Goal: Transaction & Acquisition: Subscribe to service/newsletter

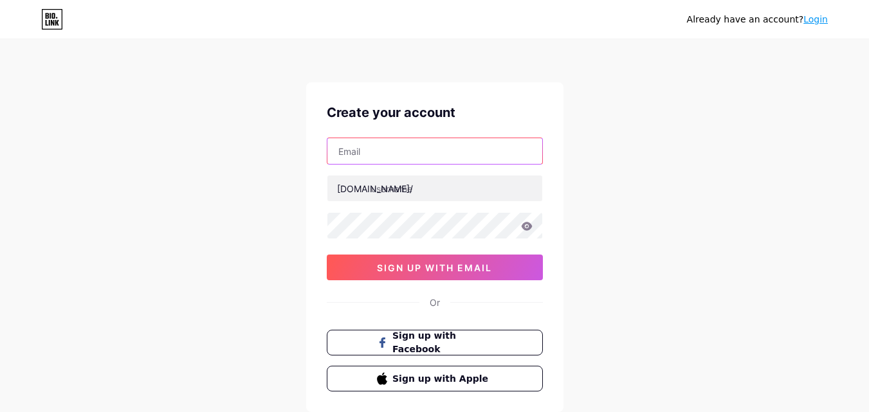
click at [372, 147] on input "text" at bounding box center [434, 151] width 215 height 26
type input "[EMAIL_ADDRESS][DOMAIN_NAME]"
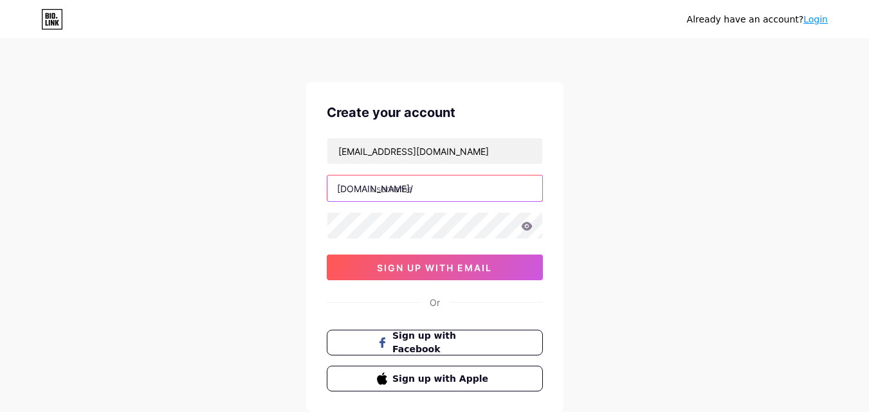
click at [380, 189] on input "text" at bounding box center [434, 189] width 215 height 26
paste input "blockagency"
type input "blockagency"
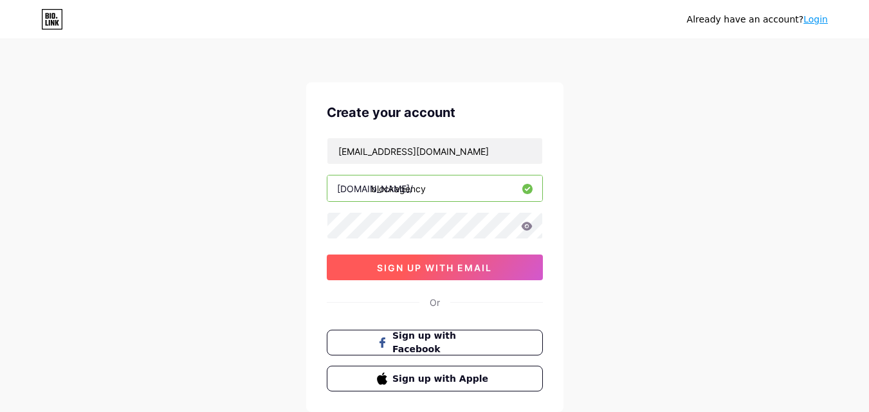
click at [401, 268] on span "sign up with email" at bounding box center [434, 267] width 115 height 11
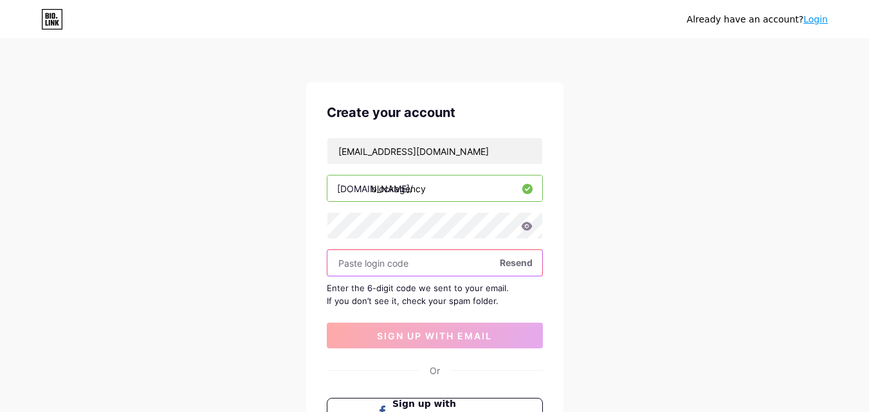
click at [407, 264] on input "text" at bounding box center [434, 263] width 215 height 26
paste input "735733"
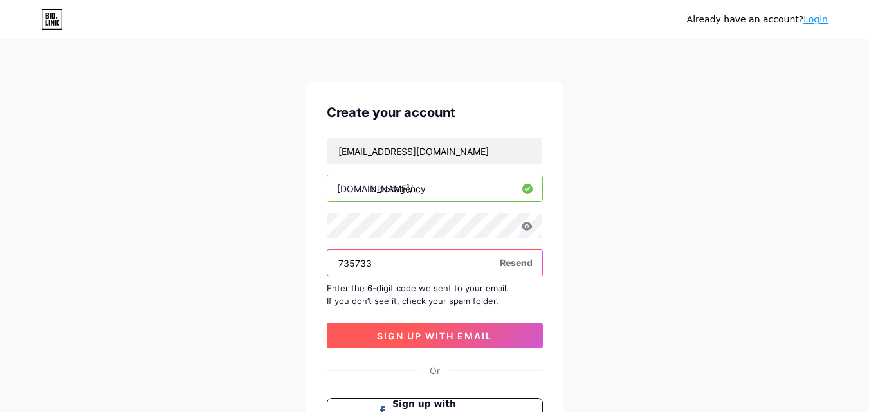
type input "735733"
click at [434, 332] on span "sign up with email" at bounding box center [434, 336] width 115 height 11
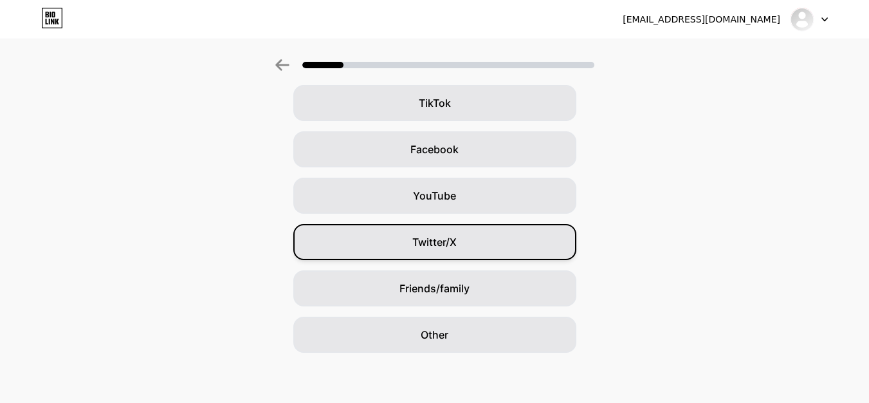
scroll to position [152, 0]
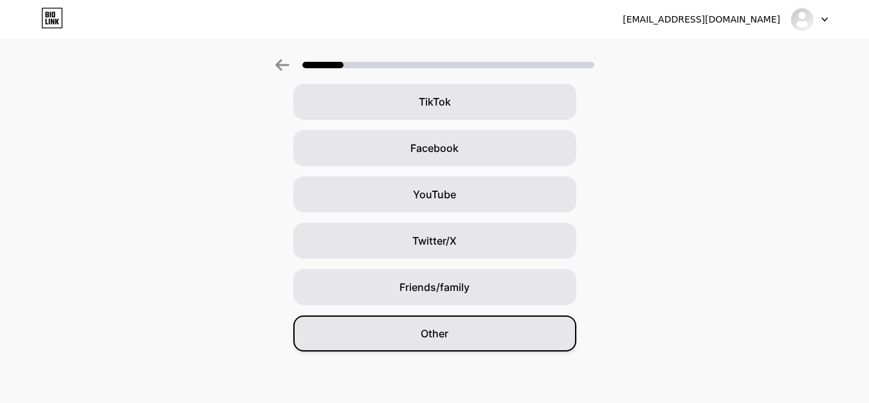
click at [409, 317] on div "Other" at bounding box center [434, 333] width 283 height 36
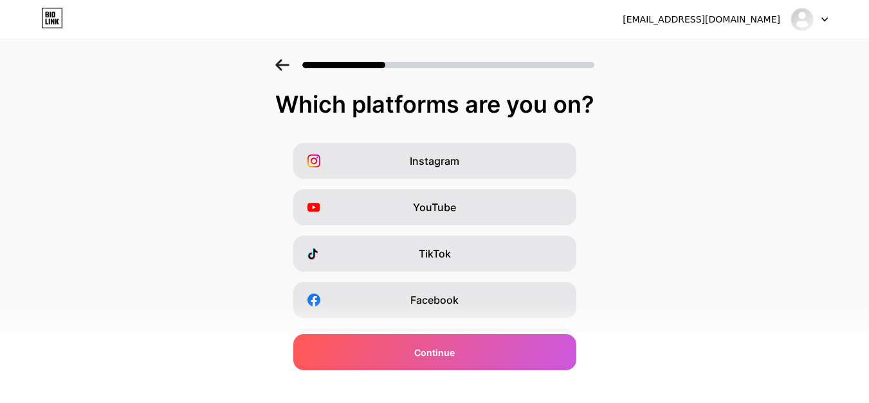
click at [481, 139] on div "Which platforms are you on? Instagram YouTube TikTok Facebook Twitter/X Buy Me …" at bounding box center [434, 297] width 869 height 412
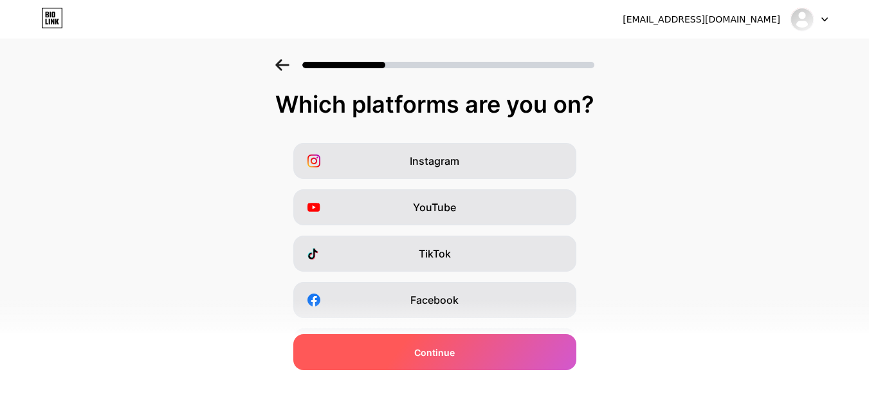
click at [435, 363] on div "Continue" at bounding box center [434, 352] width 283 height 36
click at [455, 353] on span "Continue" at bounding box center [434, 352] width 41 height 14
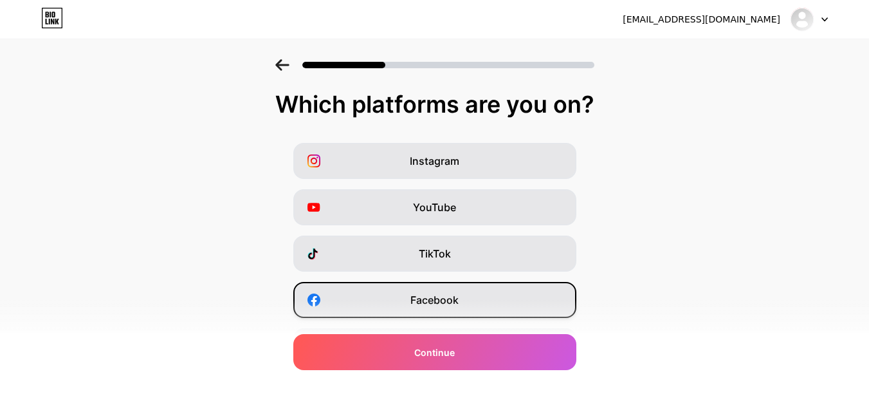
click at [494, 306] on div "Facebook" at bounding box center [434, 300] width 283 height 36
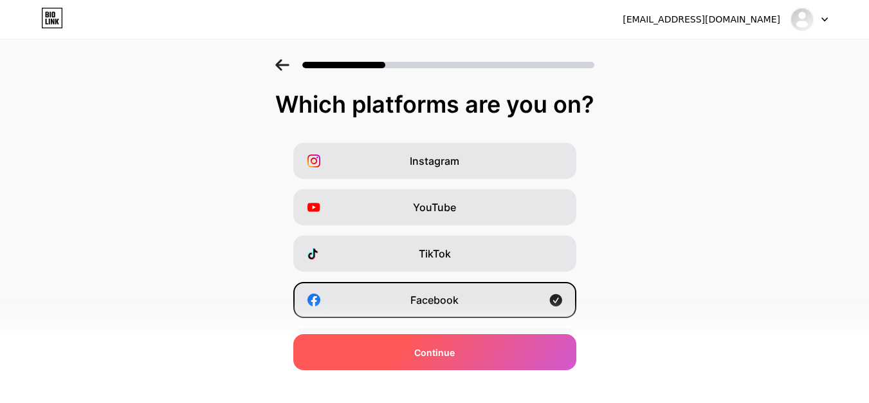
click at [475, 344] on div "Continue" at bounding box center [434, 352] width 283 height 36
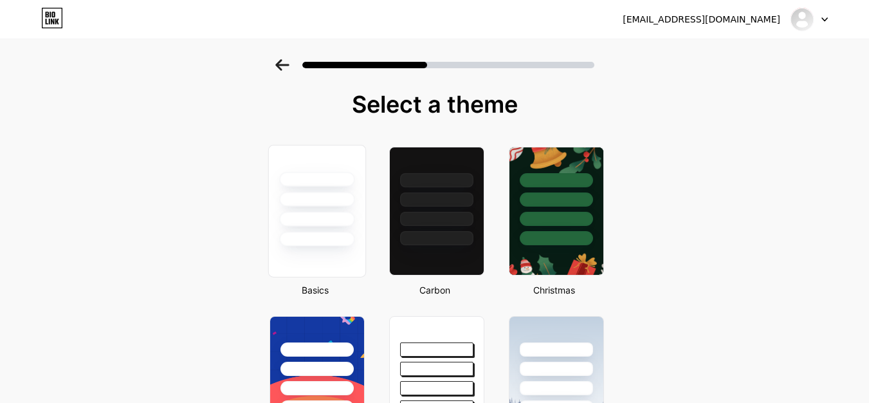
click at [339, 237] on div at bounding box center [316, 239] width 75 height 15
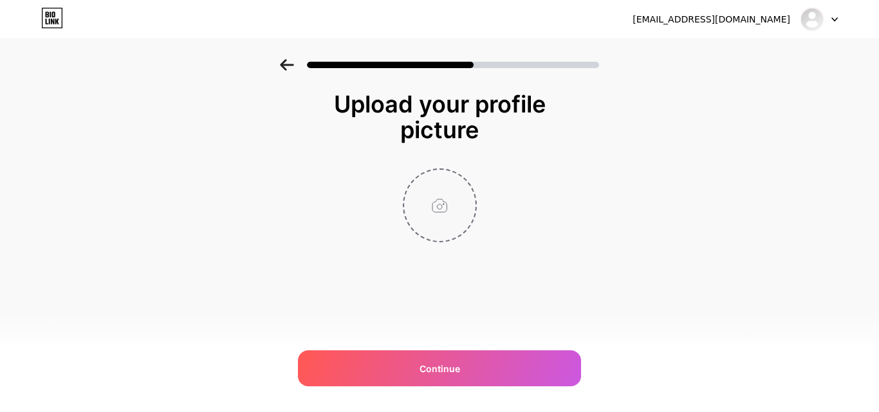
click at [436, 235] on input "file" at bounding box center [439, 205] width 71 height 71
type input "C:\fakepath\Untitled design (7).jpg"
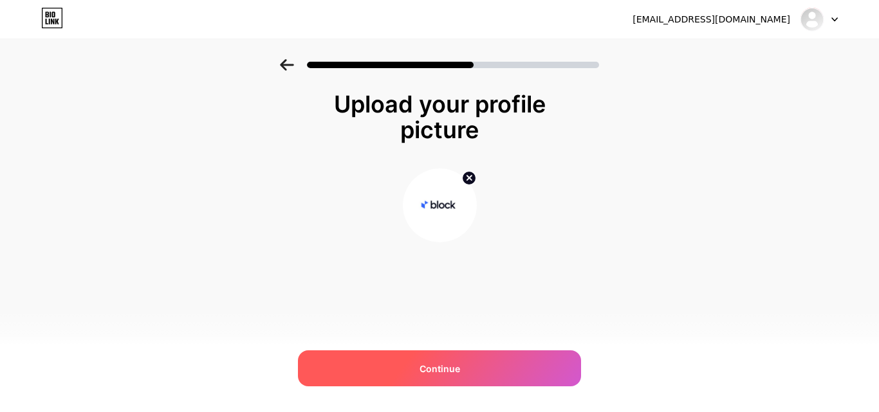
click at [420, 368] on span "Continue" at bounding box center [439, 369] width 41 height 14
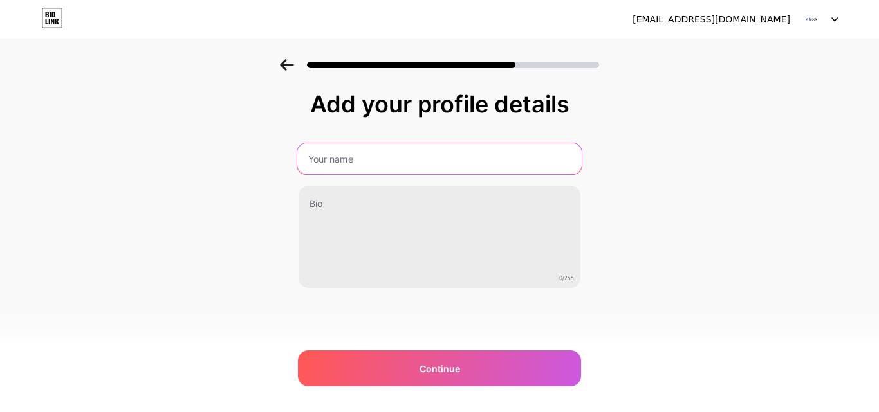
click at [338, 151] on input "text" at bounding box center [439, 158] width 284 height 31
type input "Block Agency"
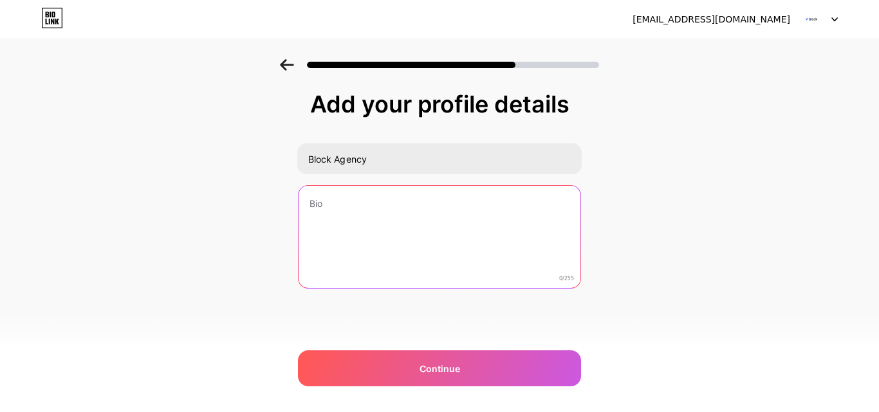
click at [344, 217] on textarea at bounding box center [440, 238] width 282 height 104
paste textarea "Block Agency is a website design and development company that works with busine…"
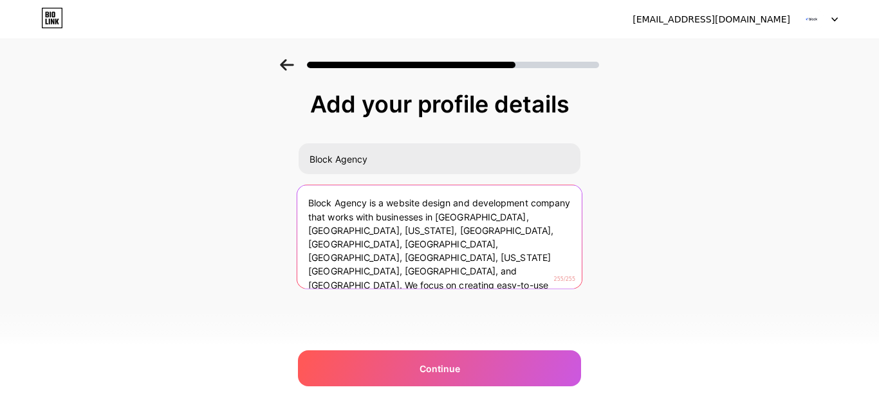
drag, startPoint x: 441, startPoint y: 245, endPoint x: 457, endPoint y: 270, distance: 29.3
click at [457, 270] on textarea "Block Agency is a website design and development company that works with busine…" at bounding box center [439, 237] width 284 height 105
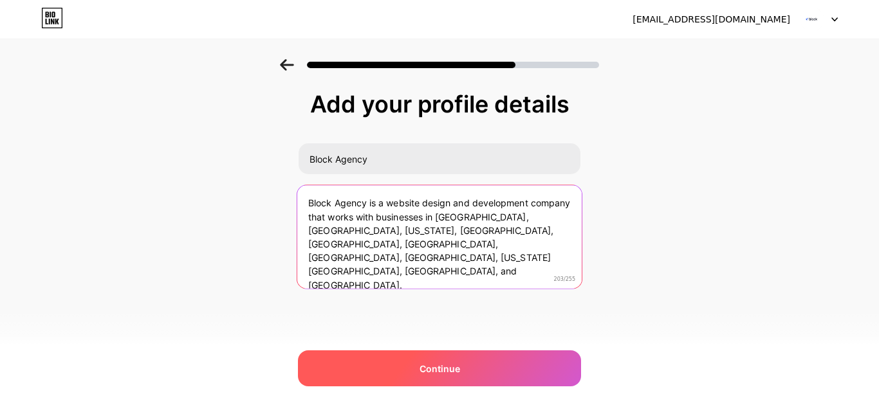
type textarea "Block Agency is a website design and development company that works with busine…"
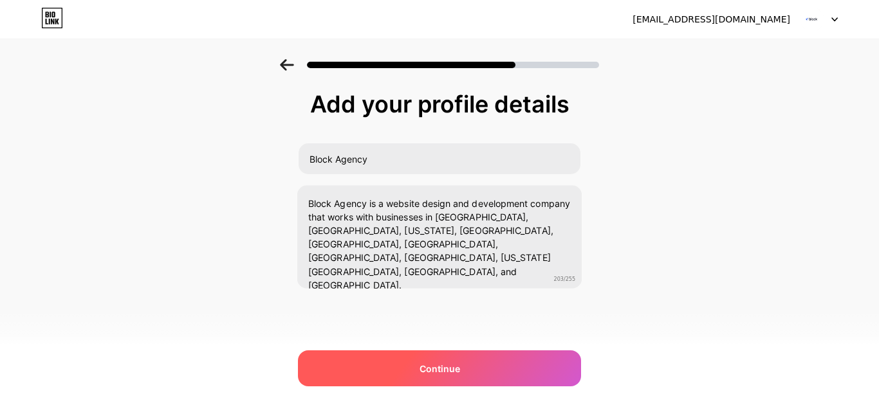
click at [439, 356] on div "Continue" at bounding box center [439, 369] width 283 height 36
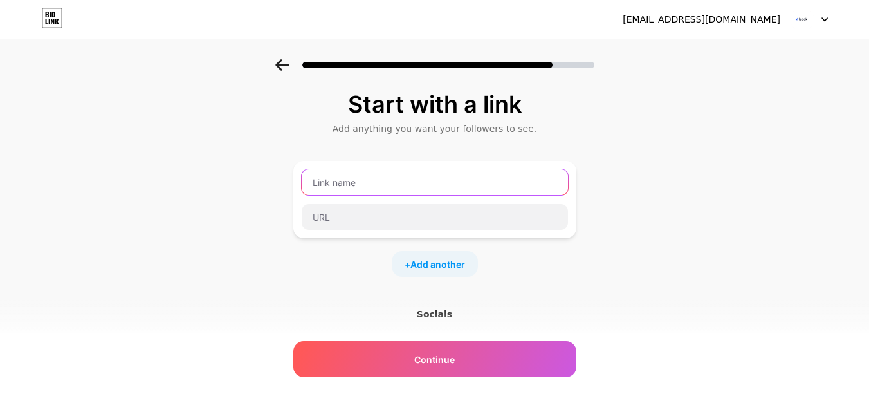
click at [360, 188] on input "text" at bounding box center [435, 182] width 266 height 26
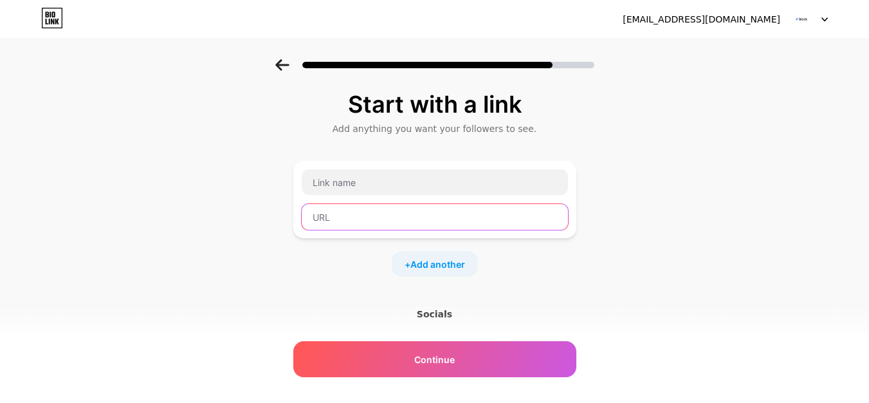
click at [360, 211] on input "text" at bounding box center [435, 217] width 266 height 26
paste input "[URL][DOMAIN_NAME]"
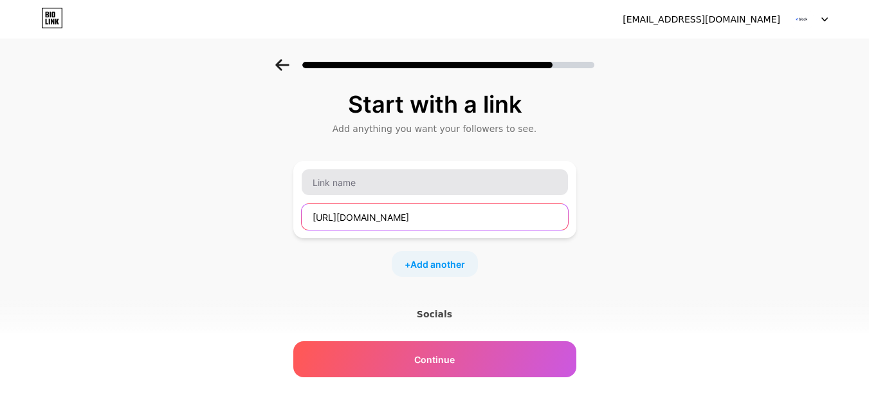
type input "[URL][DOMAIN_NAME]"
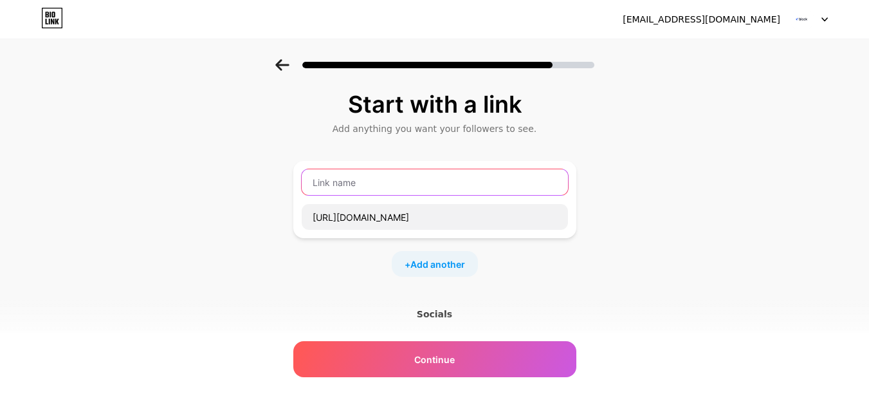
click at [382, 181] on input "text" at bounding box center [435, 182] width 266 height 26
paste input "Block Agency"
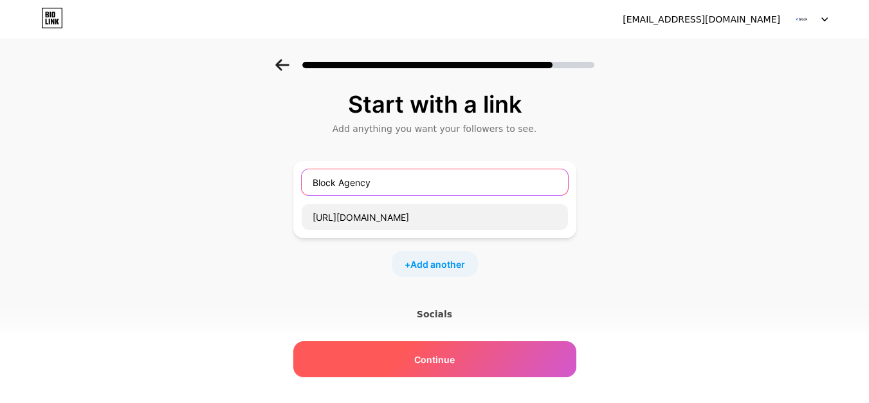
type input "Block Agency"
click at [446, 355] on span "Continue" at bounding box center [434, 360] width 41 height 14
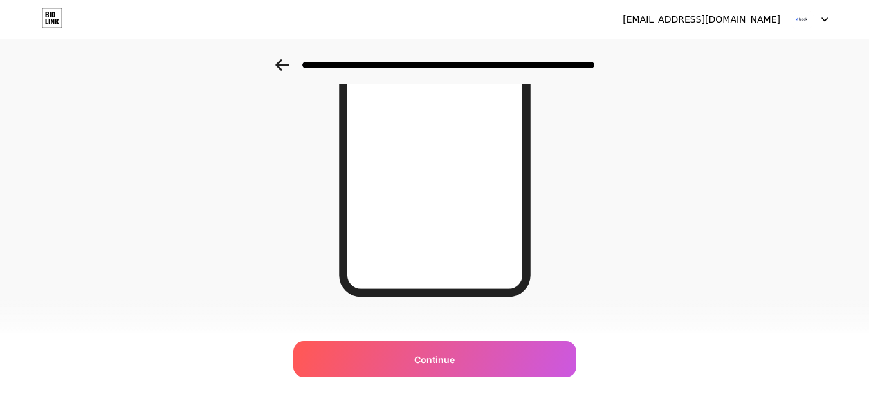
scroll to position [244, 0]
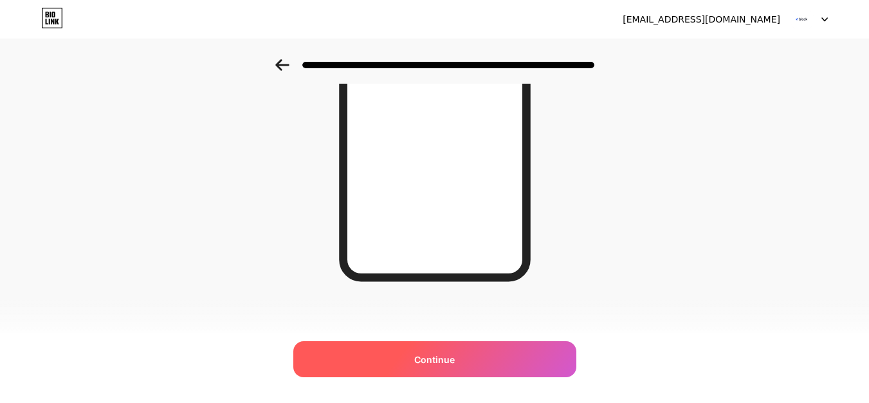
click at [439, 369] on div "Continue" at bounding box center [434, 359] width 283 height 36
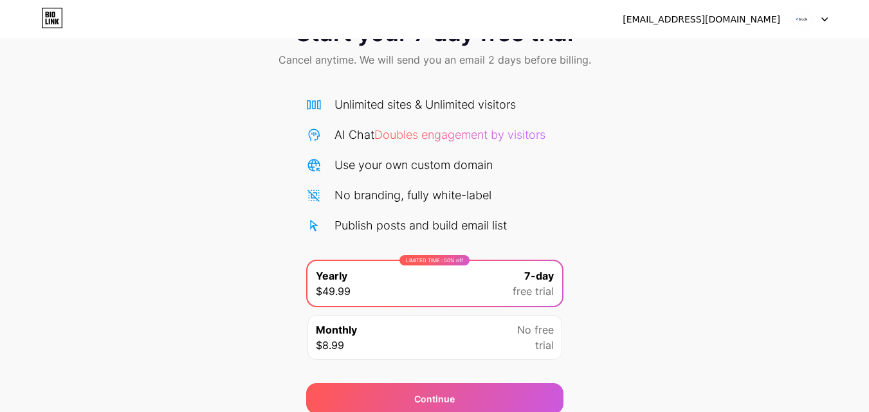
scroll to position [106, 0]
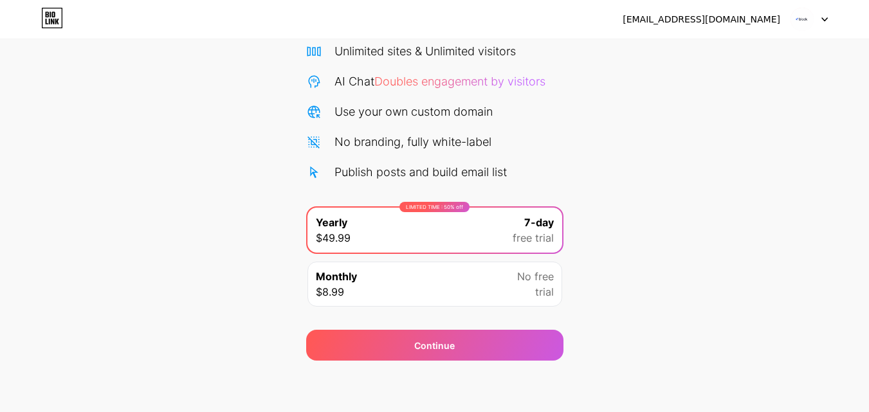
click at [529, 293] on div "No free trial" at bounding box center [535, 284] width 37 height 31
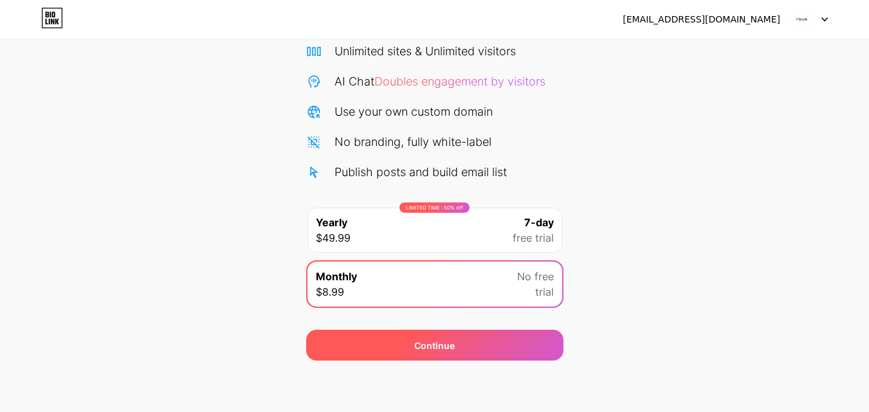
click at [519, 333] on div "Continue" at bounding box center [434, 345] width 257 height 31
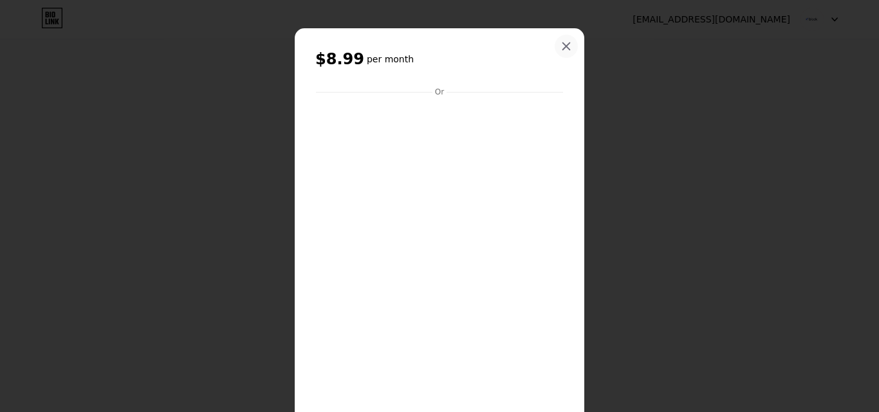
click at [563, 46] on icon at bounding box center [566, 46] width 7 height 7
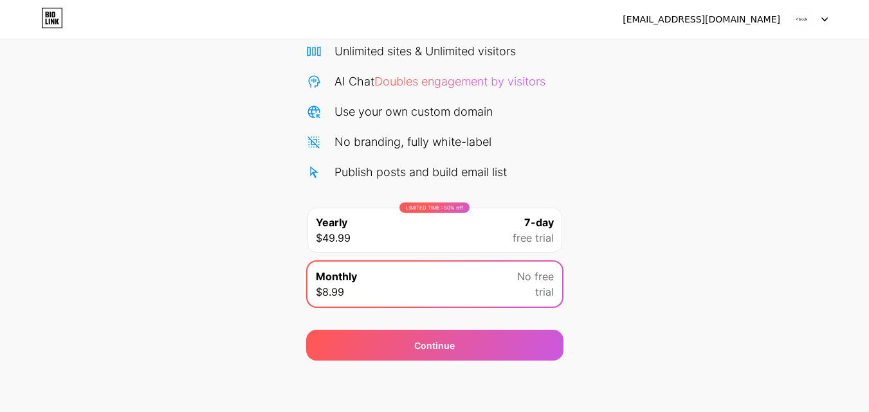
scroll to position [0, 0]
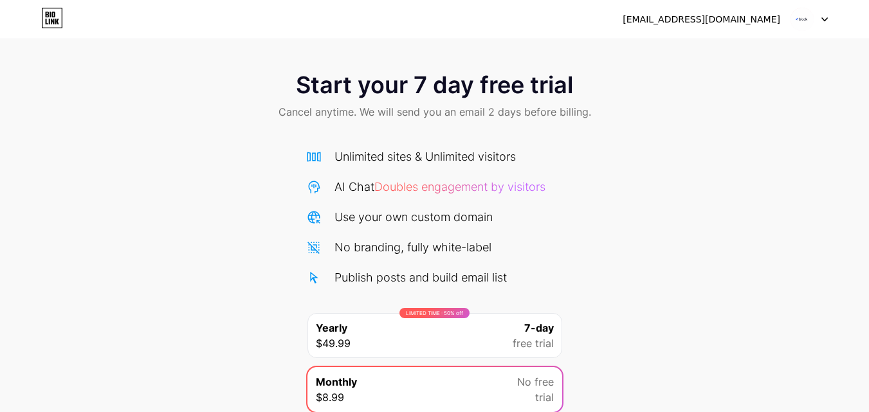
click at [817, 16] on div at bounding box center [809, 19] width 37 height 23
click at [724, 25] on div "[EMAIL_ADDRESS][DOMAIN_NAME]" at bounding box center [702, 20] width 158 height 14
click at [724, 19] on div "[EMAIL_ADDRESS][DOMAIN_NAME]" at bounding box center [702, 20] width 158 height 14
click at [793, 141] on div "Start your 7 day free trial Cancel anytime. We will send you an email 2 days be…" at bounding box center [434, 262] width 869 height 407
click at [815, 14] on div at bounding box center [809, 19] width 37 height 23
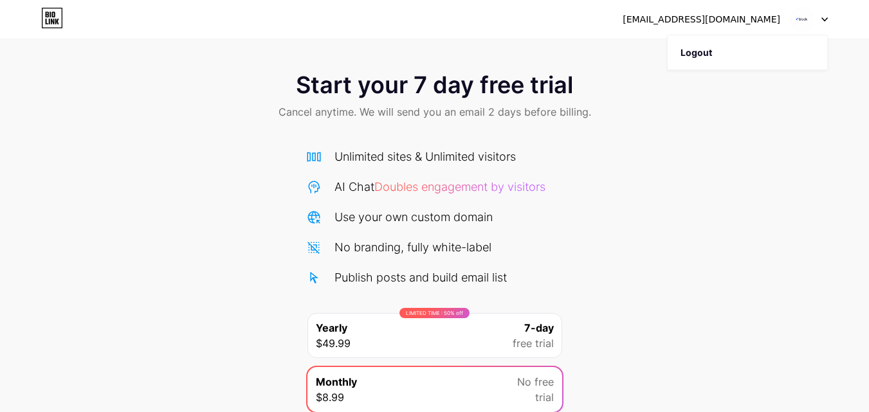
click at [805, 15] on img at bounding box center [802, 19] width 24 height 24
click at [701, 13] on div "[EMAIL_ADDRESS][DOMAIN_NAME]" at bounding box center [702, 20] width 158 height 14
click at [397, 156] on div "Unlimited sites & Unlimited visitors" at bounding box center [425, 156] width 181 height 17
click at [37, 16] on div "[EMAIL_ADDRESS][DOMAIN_NAME] Logout" at bounding box center [434, 19] width 869 height 23
click at [48, 19] on icon at bounding box center [52, 18] width 22 height 21
